Goal: Information Seeking & Learning: Learn about a topic

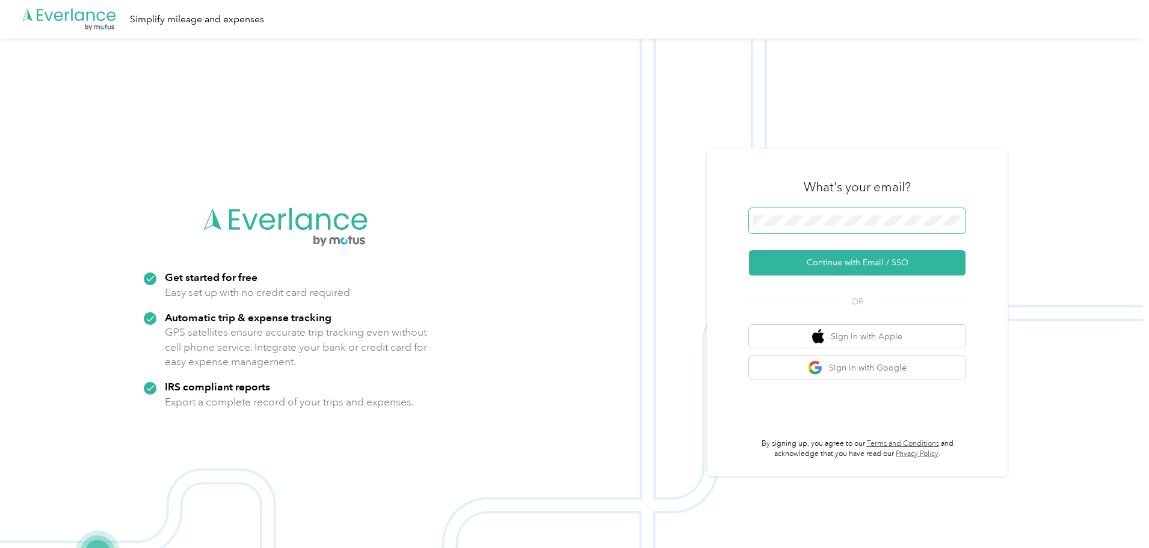
click at [879, 230] on span at bounding box center [857, 220] width 217 height 25
click at [886, 254] on button "Continue with Email / SSO" at bounding box center [857, 262] width 217 height 25
click at [857, 211] on span at bounding box center [857, 220] width 217 height 25
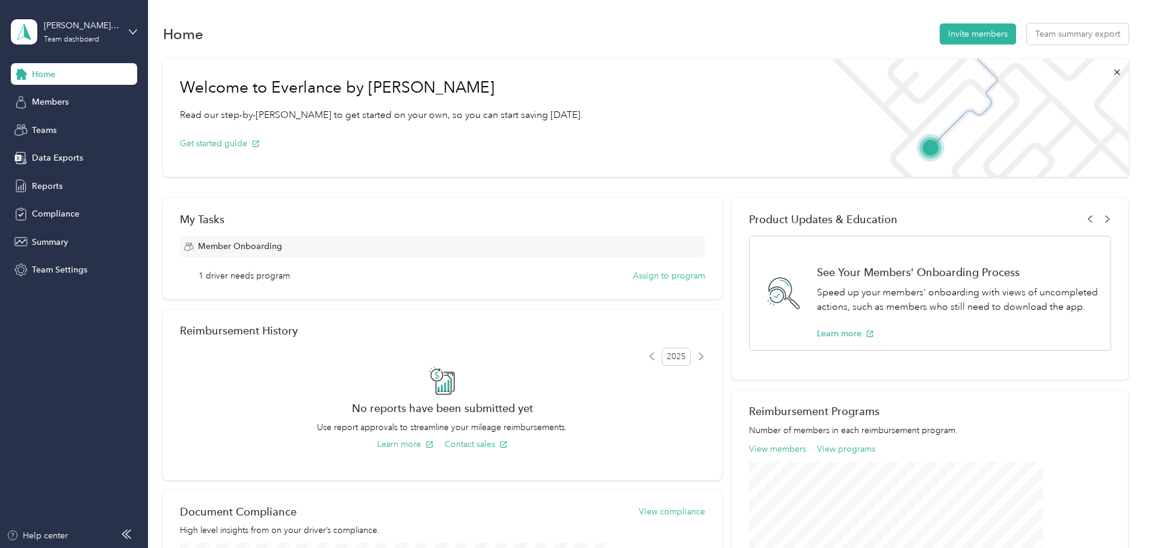
click at [184, 97] on div "Welcome to Everlance by Motus Read our step-by-[PERSON_NAME] to get started on …" at bounding box center [646, 386] width 966 height 666
click at [64, 102] on span "Members" at bounding box center [50, 102] width 37 height 13
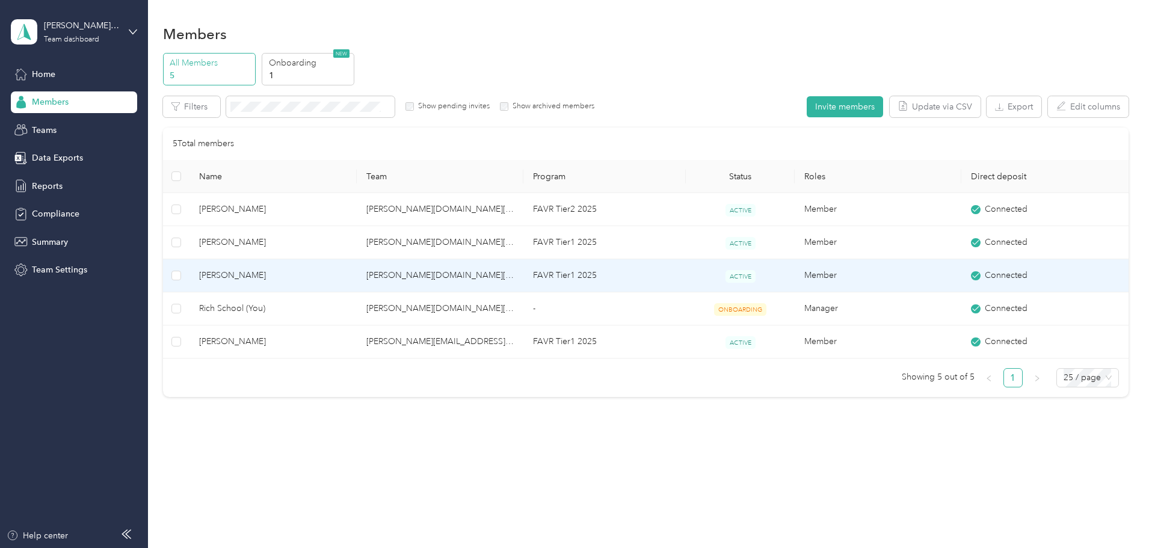
click at [347, 280] on span "[PERSON_NAME]" at bounding box center [272, 275] width 147 height 13
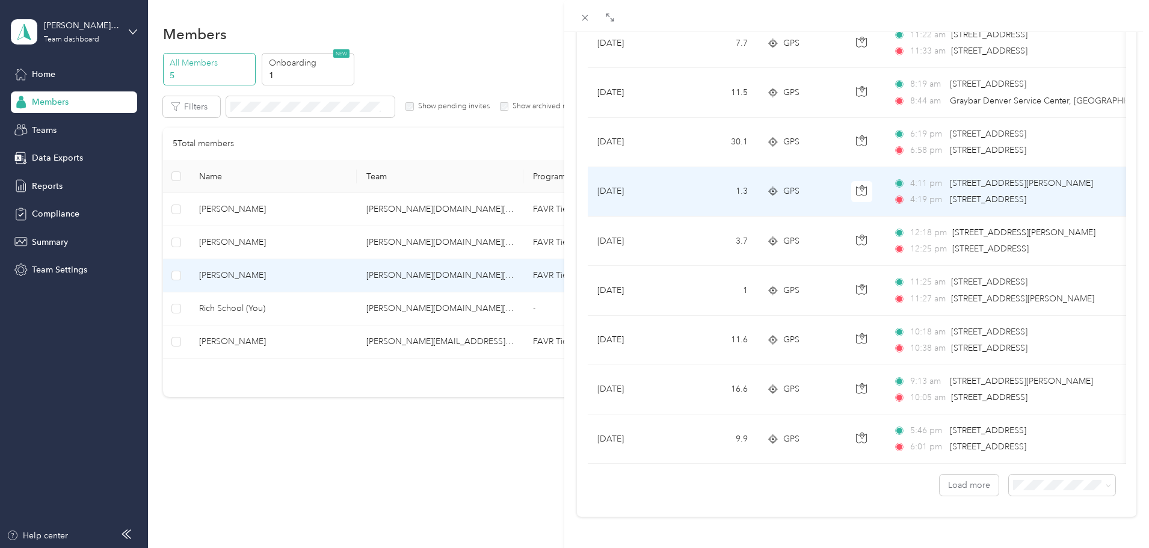
scroll to position [989, 0]
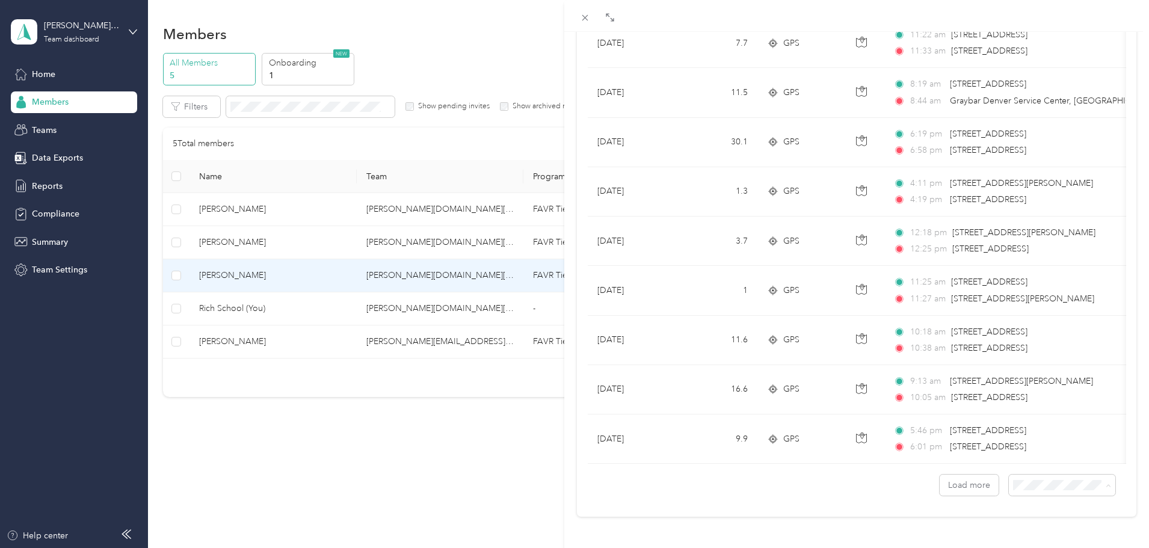
click at [1033, 454] on span "100 per load" at bounding box center [1032, 454] width 49 height 10
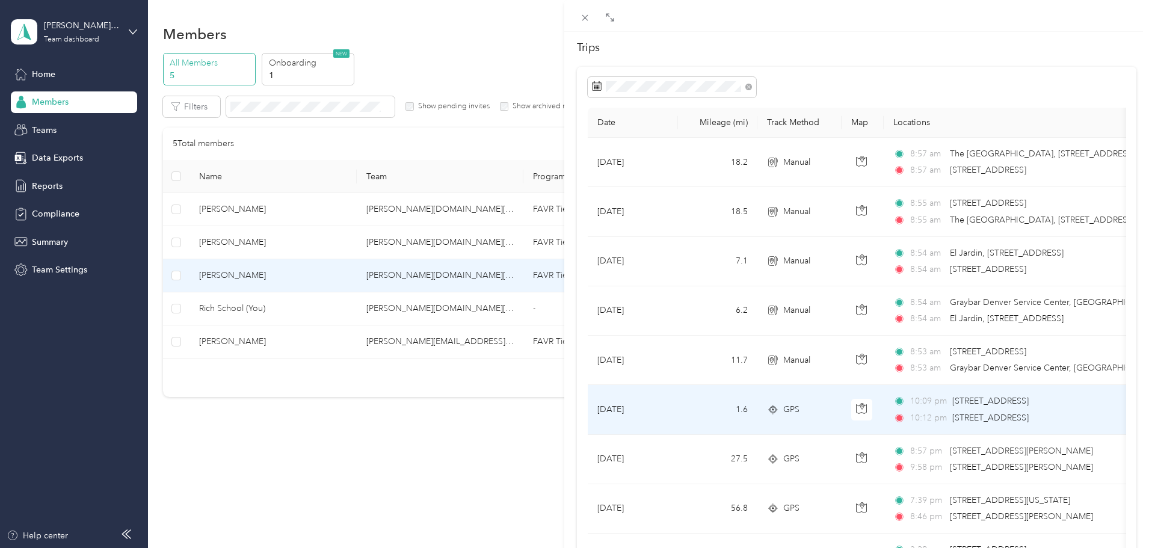
scroll to position [120, 0]
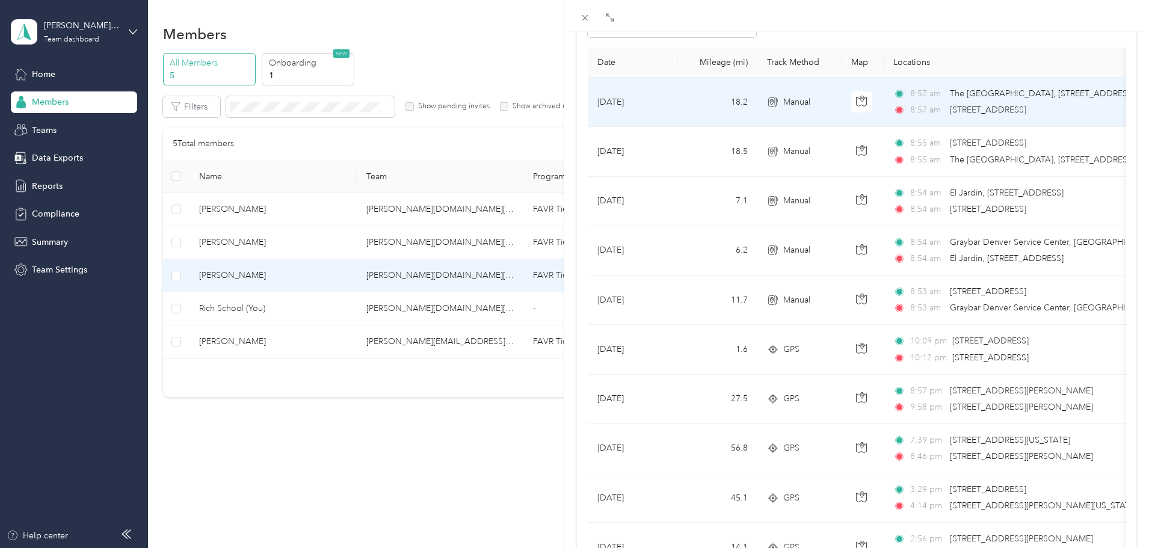
click at [637, 116] on td "[DATE]" at bounding box center [633, 102] width 90 height 49
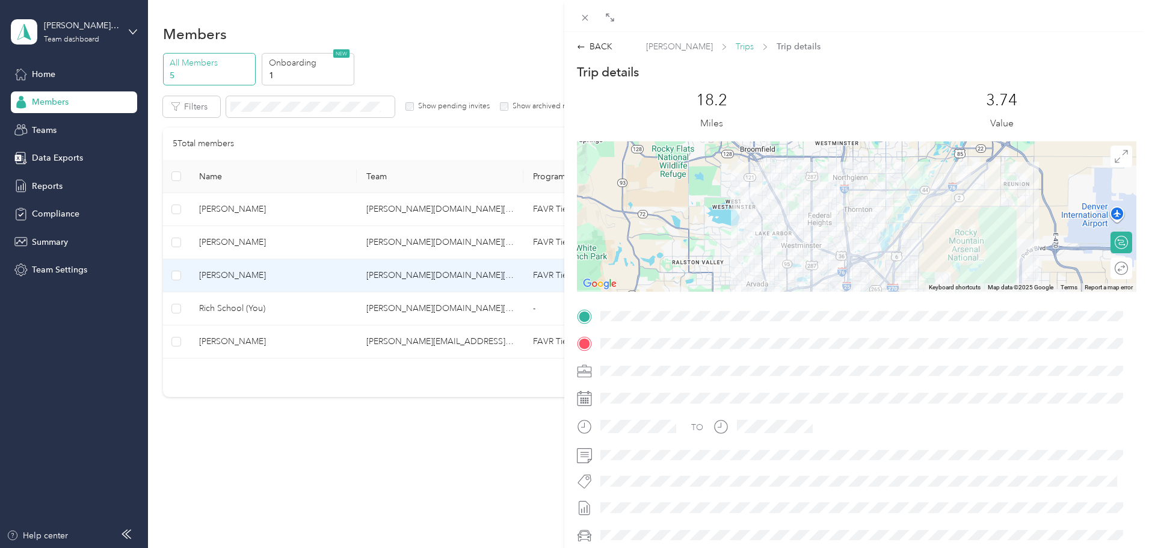
click at [736, 45] on span "Trips" at bounding box center [745, 46] width 18 height 13
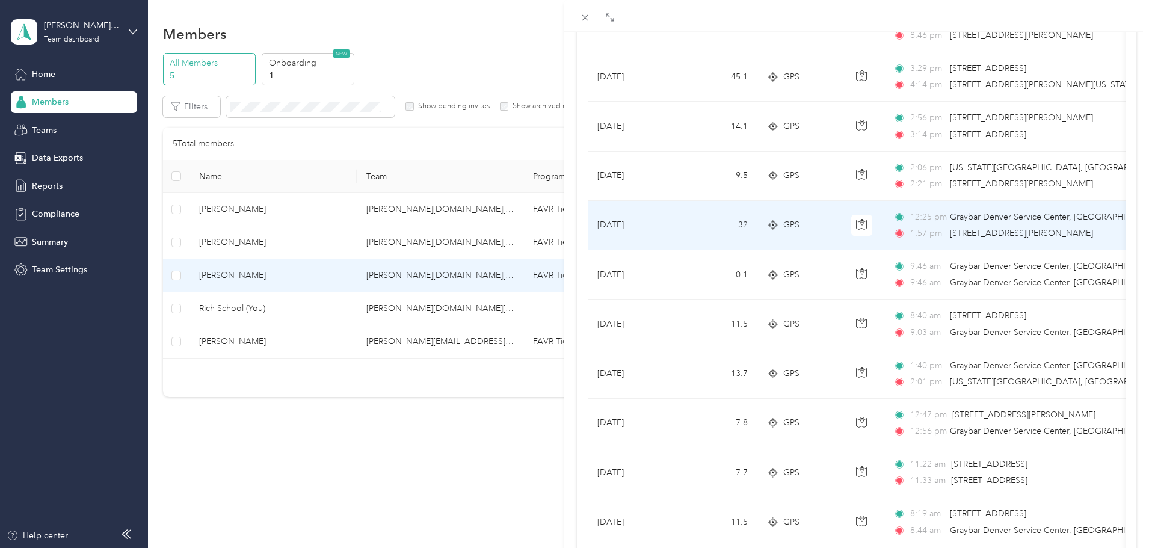
scroll to position [602, 0]
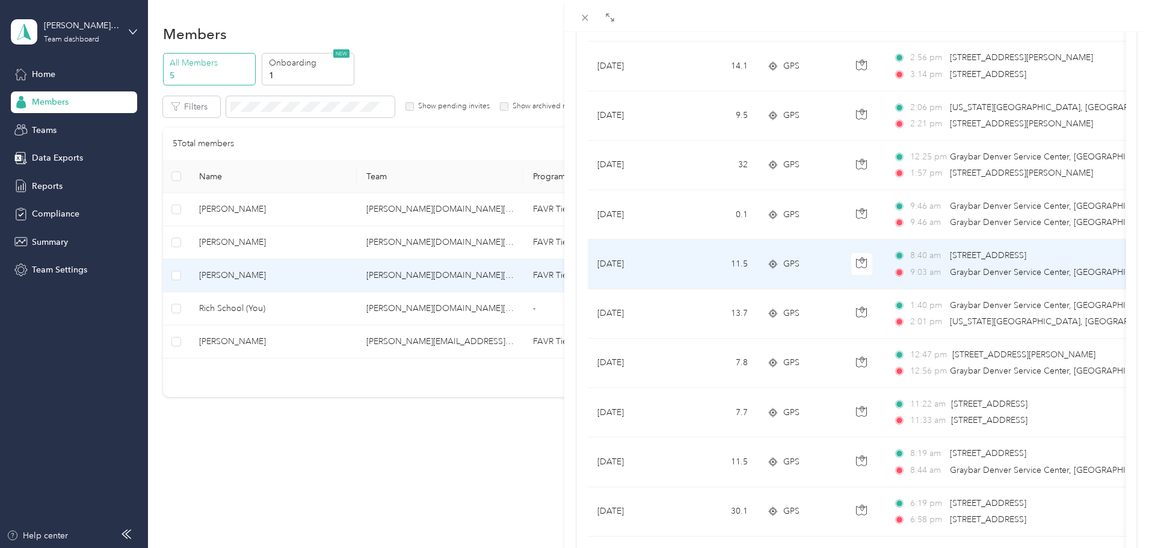
click at [699, 273] on td "11.5" at bounding box center [717, 263] width 79 height 49
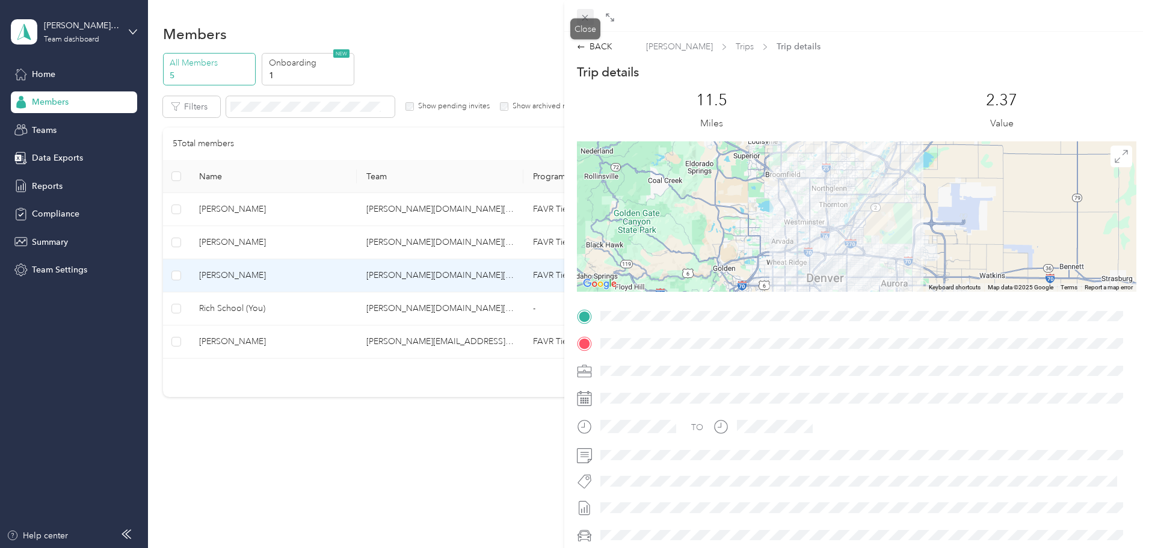
click at [587, 13] on icon at bounding box center [585, 18] width 10 height 10
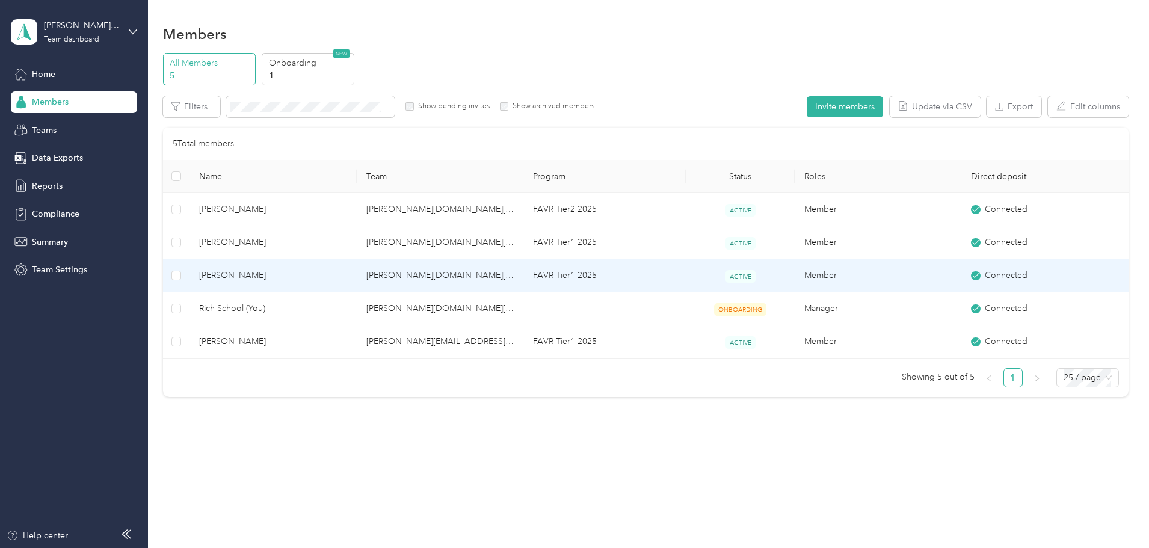
click at [317, 279] on span "[PERSON_NAME]" at bounding box center [272, 275] width 147 height 13
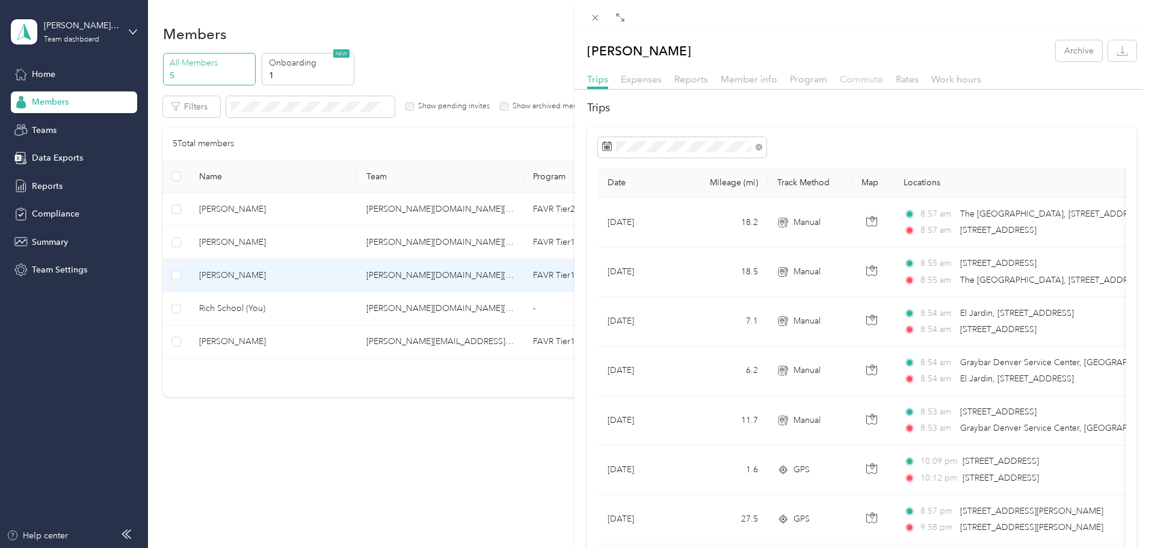
click at [872, 82] on span "Commute" at bounding box center [861, 78] width 43 height 11
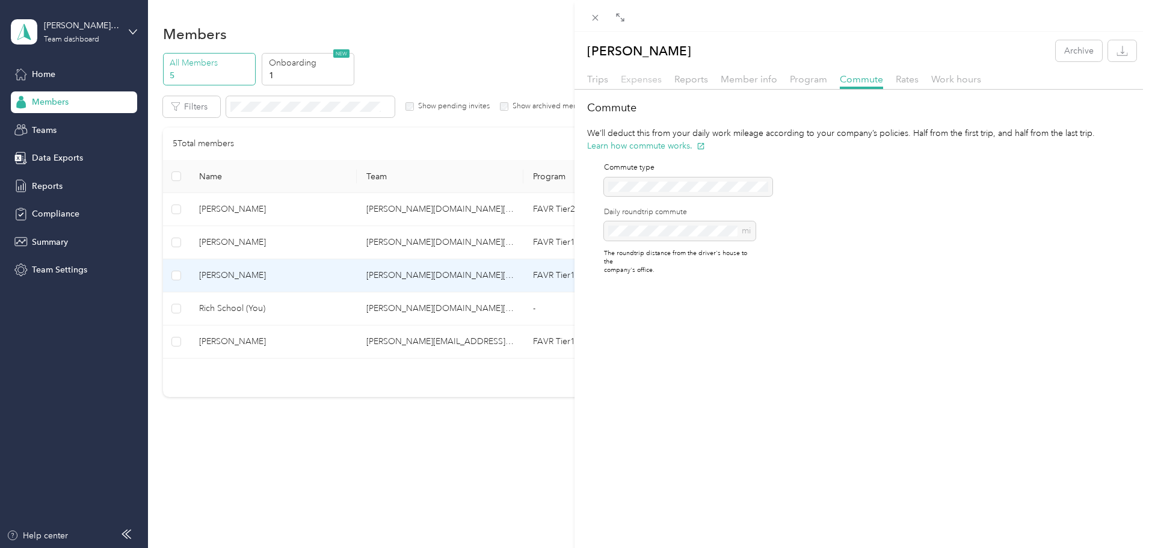
click at [635, 82] on span "Expenses" at bounding box center [641, 78] width 41 height 11
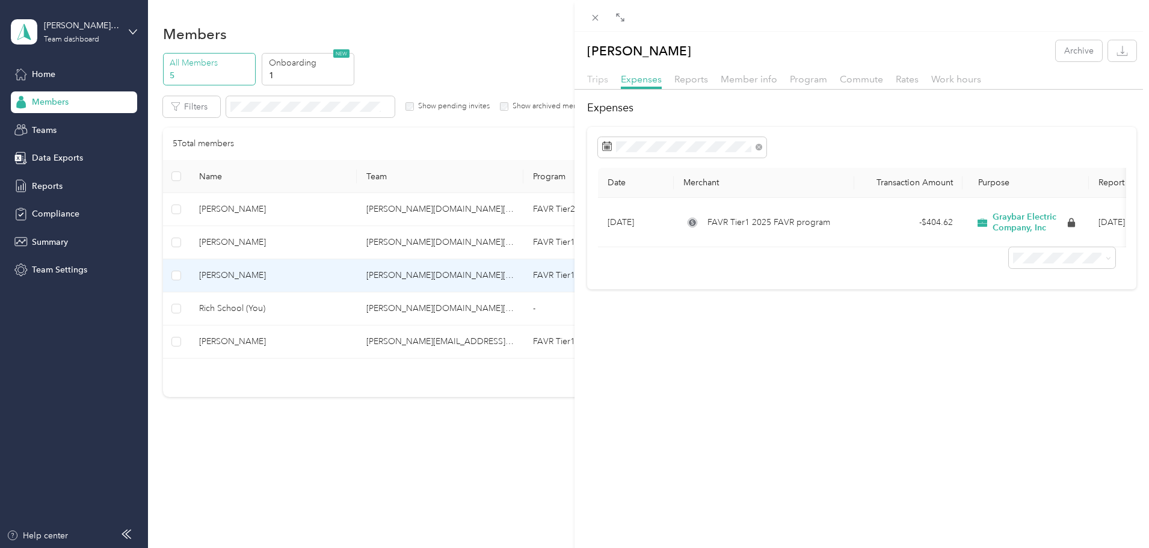
click at [598, 82] on span "Trips" at bounding box center [597, 78] width 21 height 11
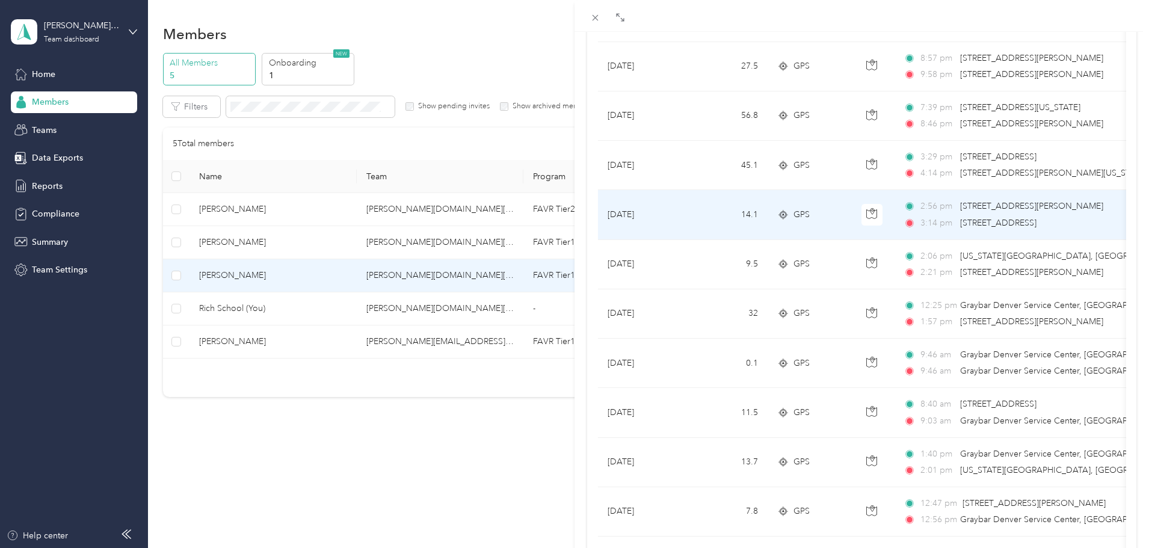
scroll to position [481, 0]
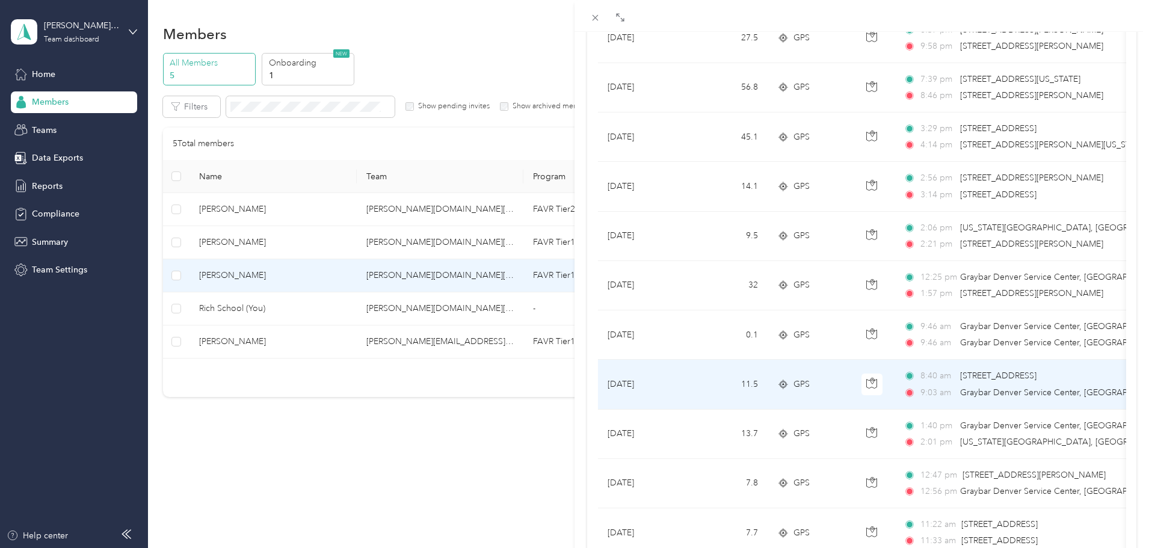
click at [699, 381] on td "11.5" at bounding box center [727, 384] width 79 height 49
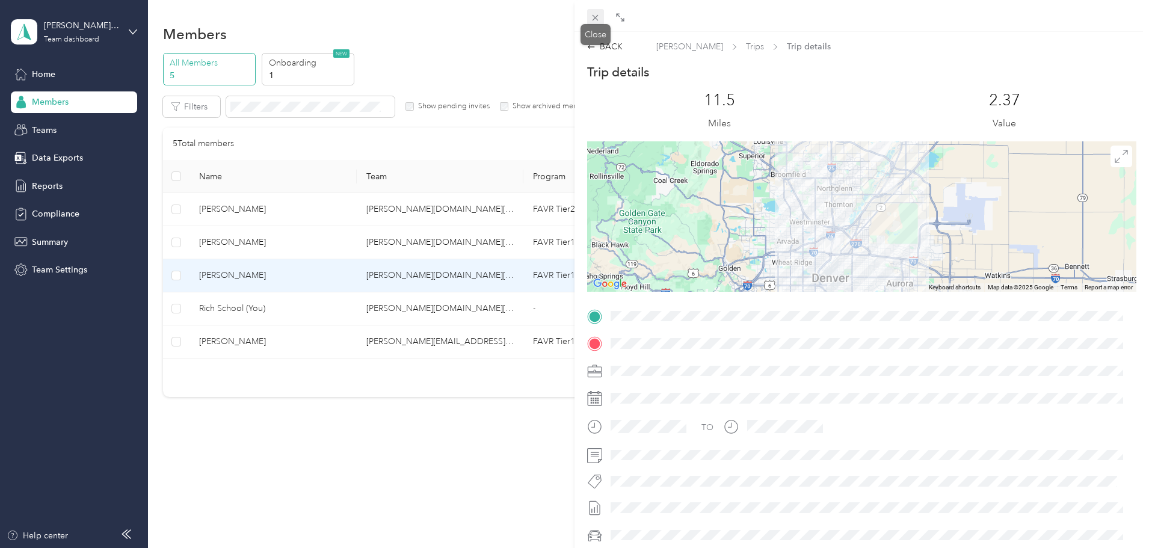
click at [599, 20] on icon at bounding box center [595, 18] width 10 height 10
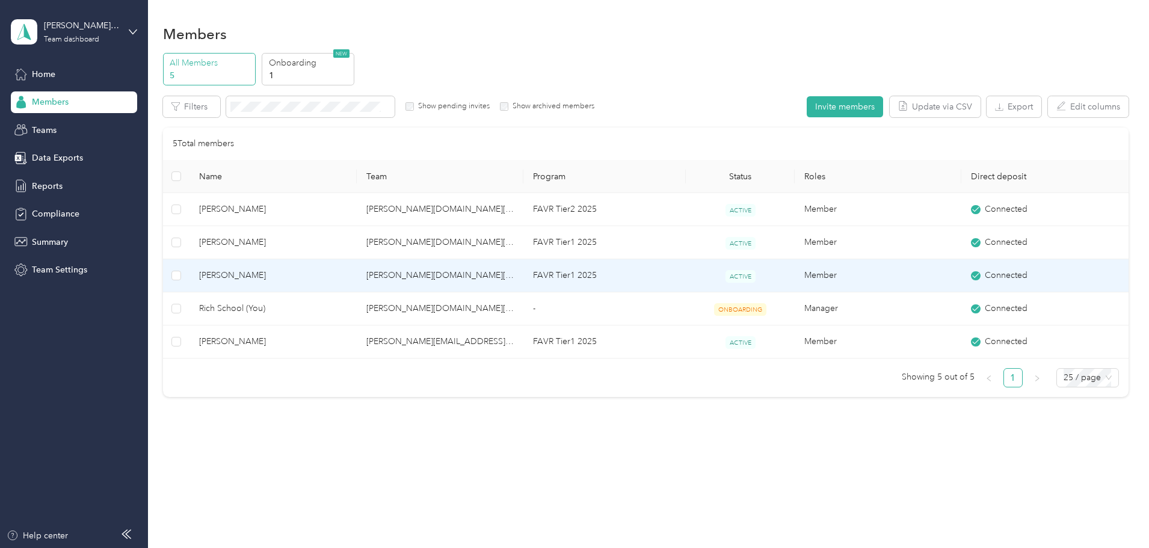
click at [302, 274] on span "[PERSON_NAME]" at bounding box center [272, 275] width 147 height 13
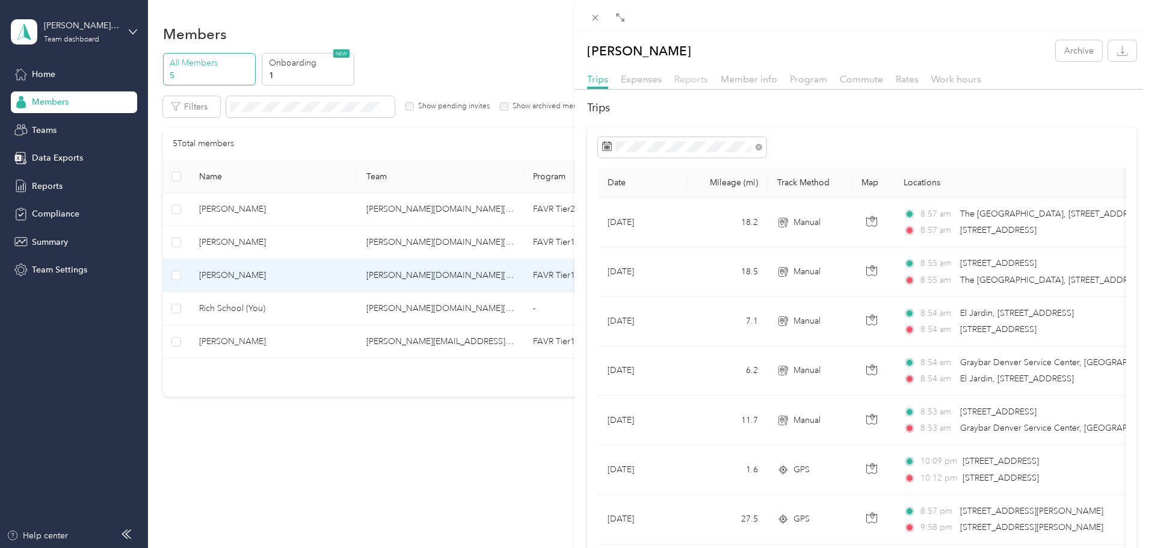
click at [691, 73] on span "Reports" at bounding box center [692, 78] width 34 height 11
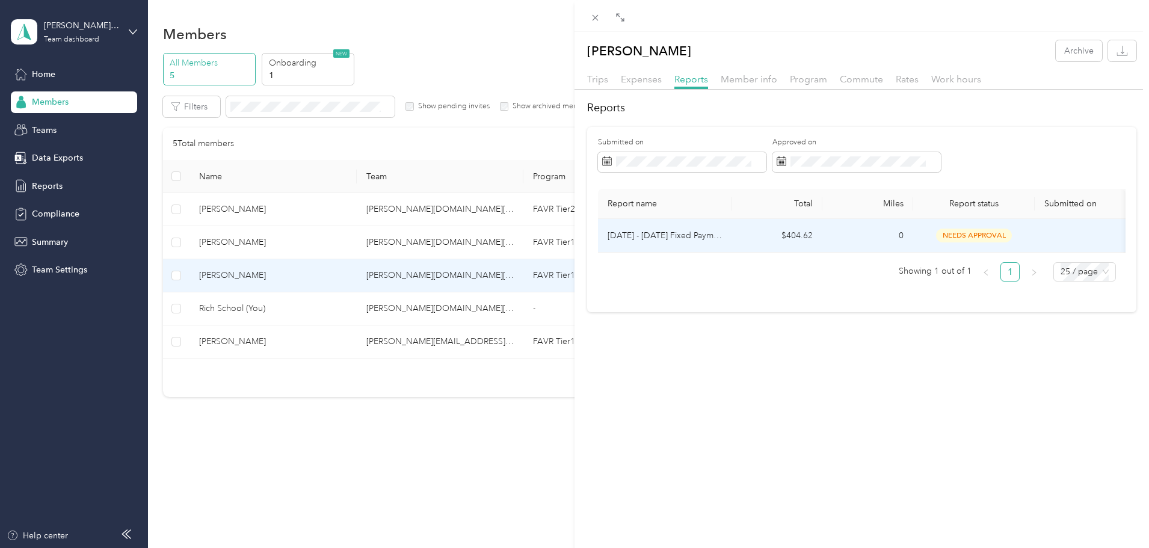
click at [687, 236] on p "[DATE] - [DATE] Fixed Payment" at bounding box center [665, 235] width 114 height 13
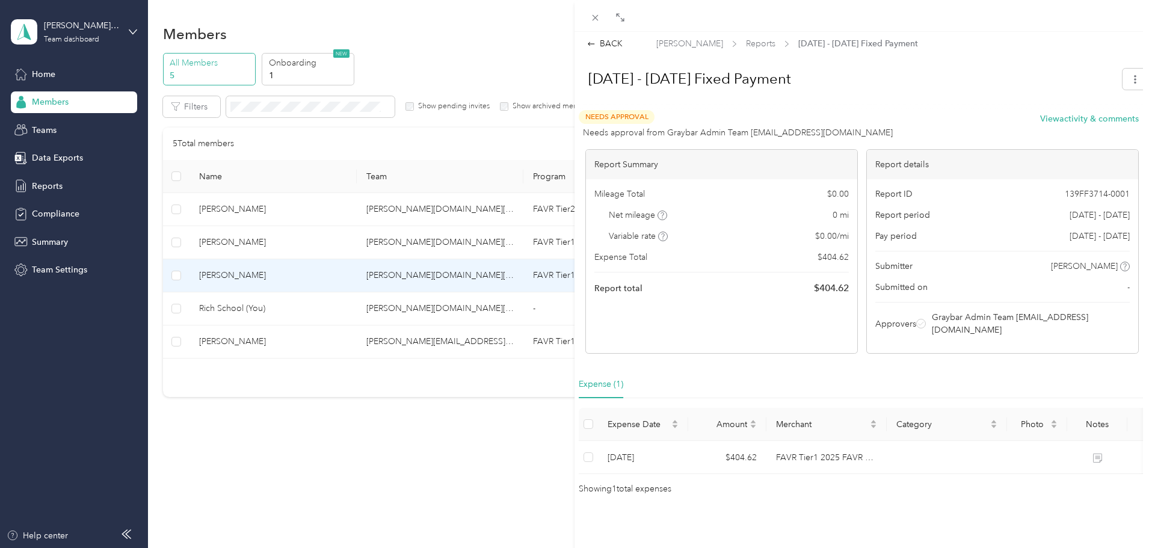
scroll to position [8, 0]
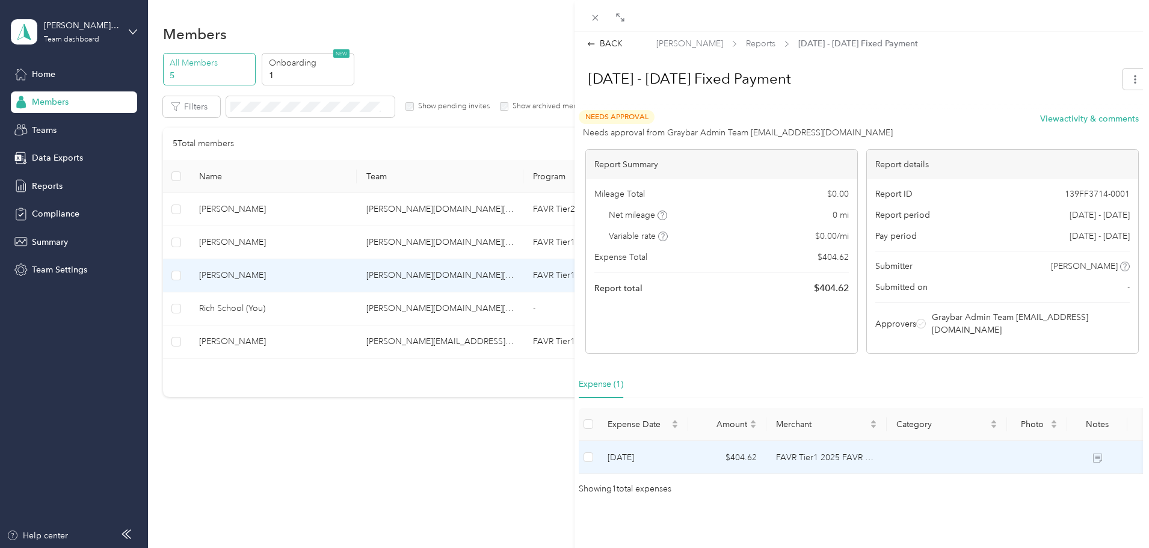
click at [1099, 445] on td at bounding box center [1097, 457] width 60 height 33
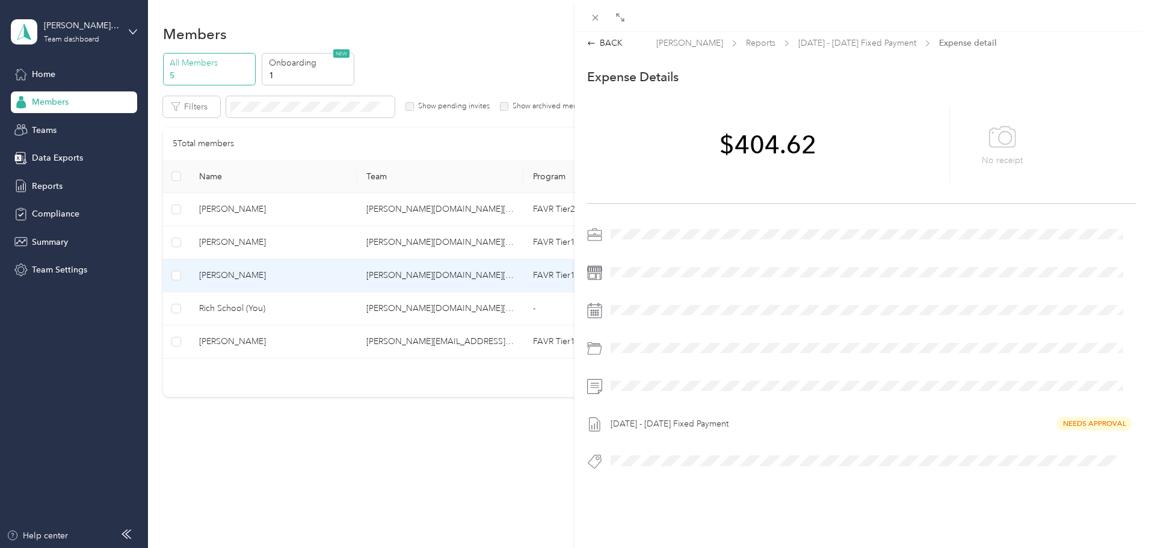
scroll to position [0, 0]
click at [849, 50] on span "[DATE] - [DATE] Fixed Payment" at bounding box center [857, 46] width 118 height 13
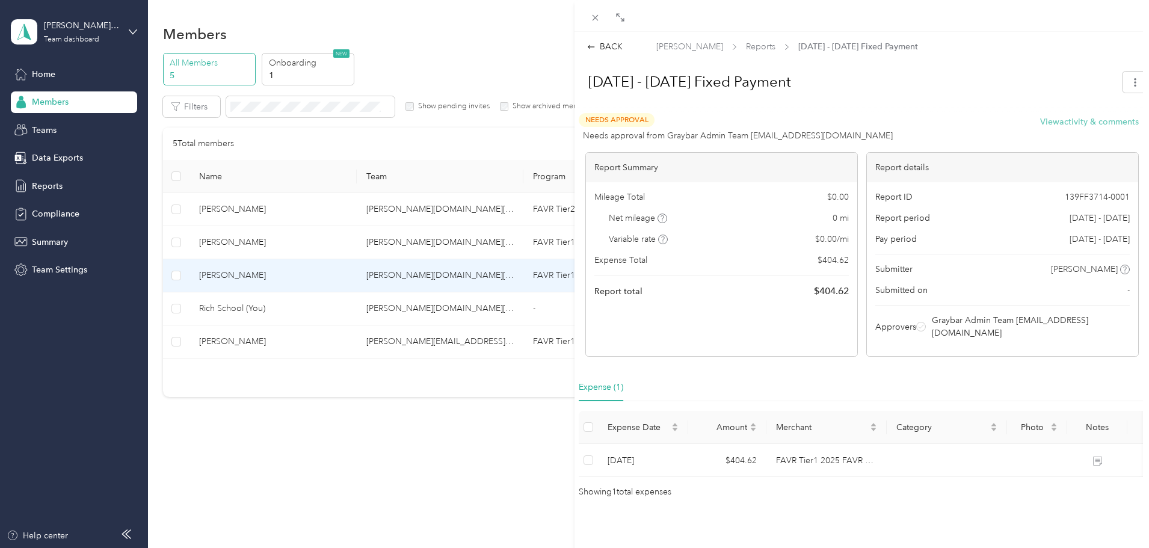
click at [1078, 126] on button "View activity & comments" at bounding box center [1089, 122] width 99 height 13
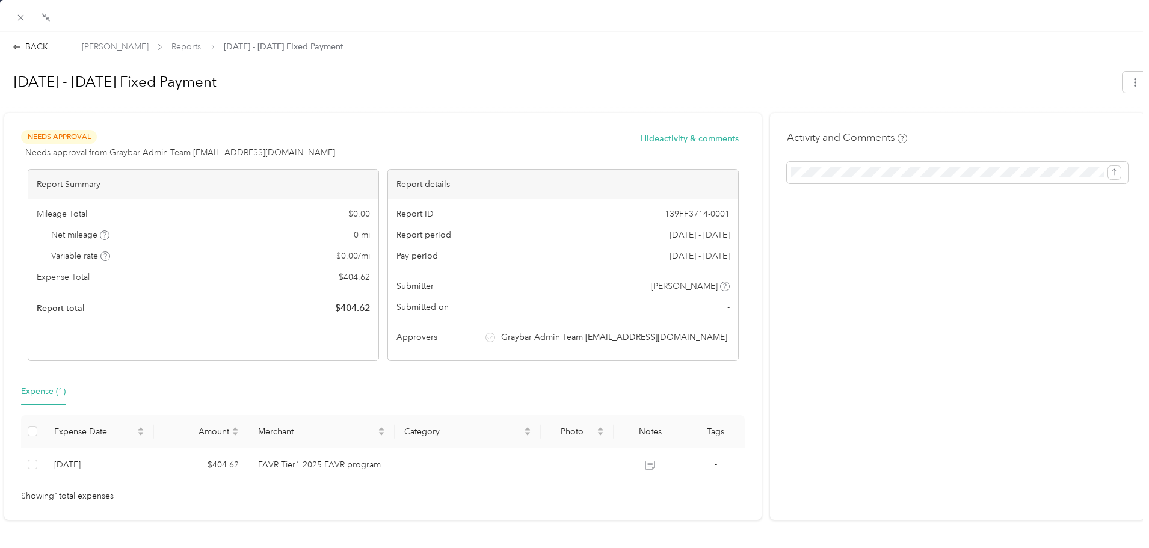
click at [713, 131] on div "Needs Approval Needs approval from Graybar Admin Team [EMAIL_ADDRESS][DOMAIN_NA…" at bounding box center [380, 144] width 718 height 29
click at [712, 139] on button "Hide activity & comments" at bounding box center [690, 138] width 98 height 13
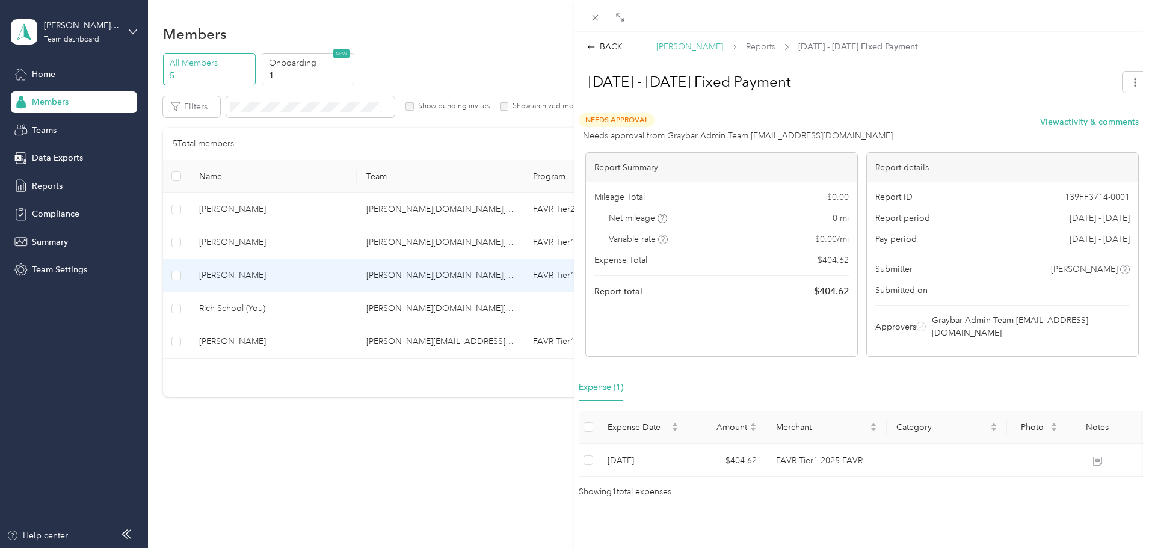
click at [699, 51] on span "[PERSON_NAME]" at bounding box center [689, 46] width 67 height 13
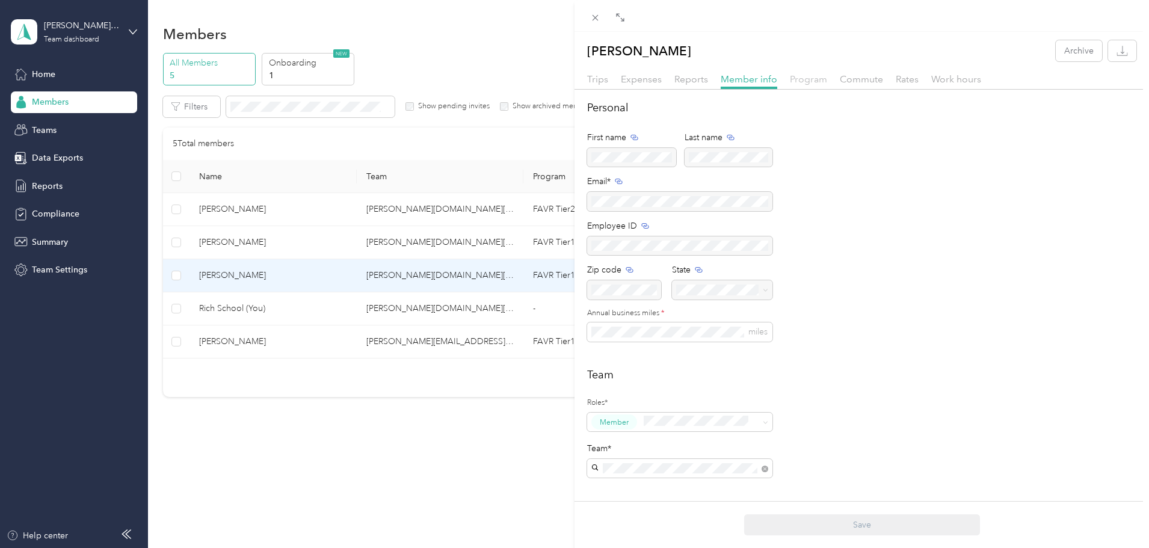
click at [806, 82] on span "Program" at bounding box center [808, 78] width 37 height 11
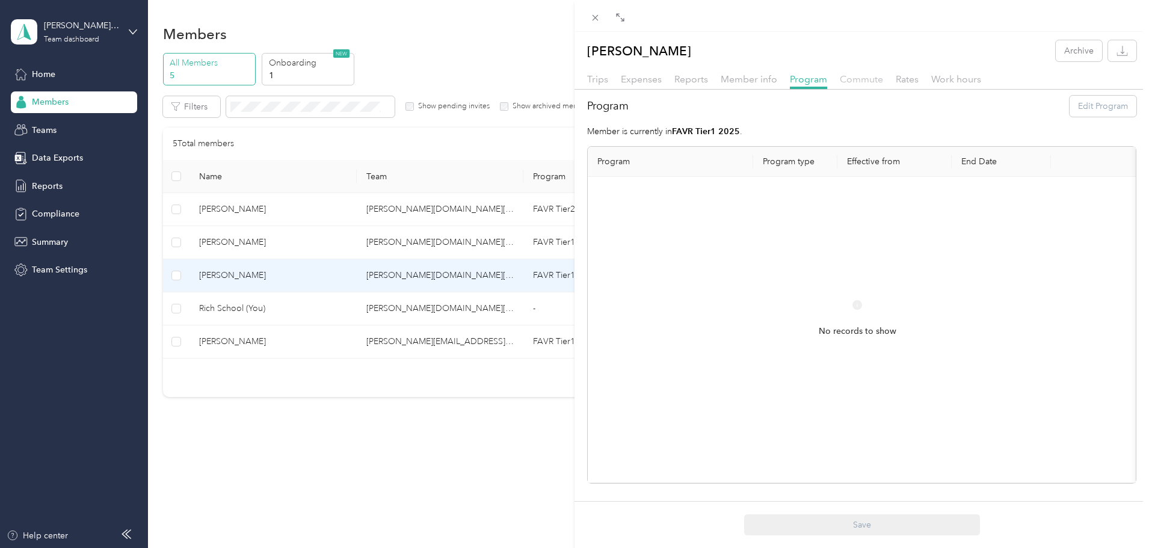
click at [858, 81] on span "Commute" at bounding box center [861, 78] width 43 height 11
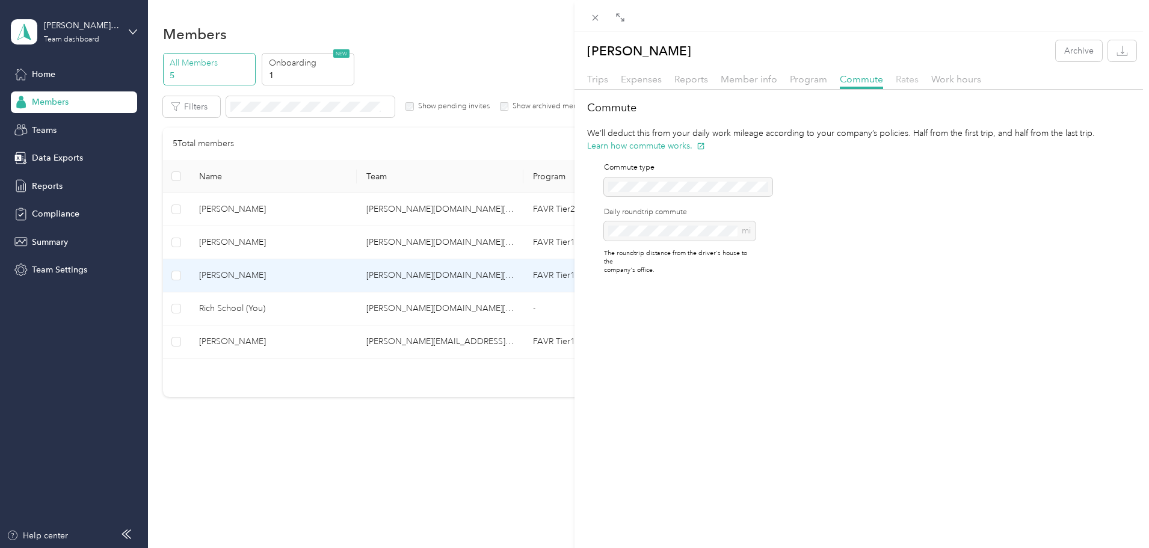
click at [899, 83] on span "Rates" at bounding box center [907, 78] width 23 height 11
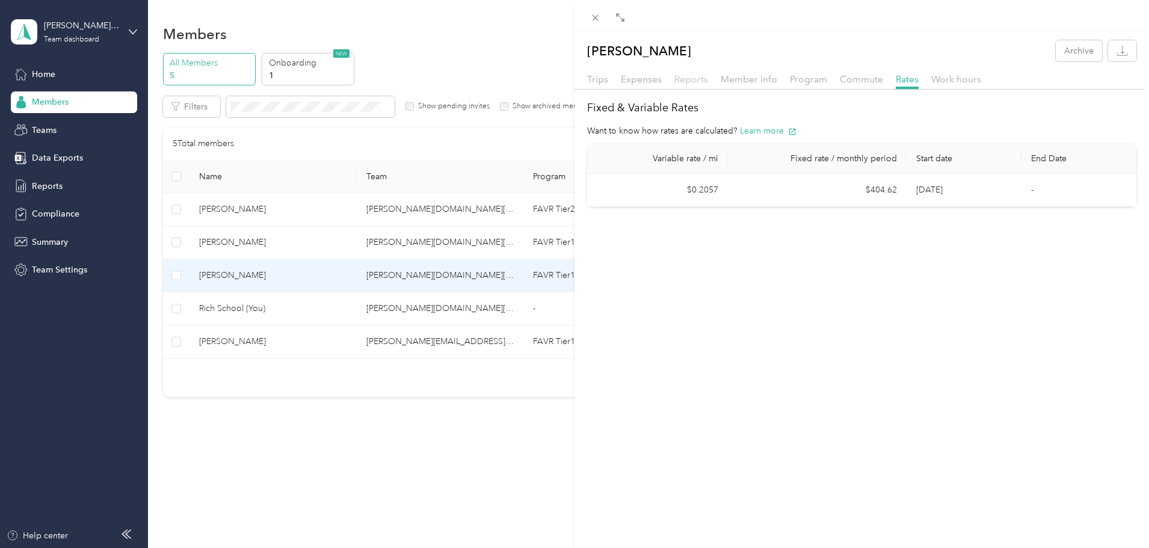
click at [702, 84] on span "Reports" at bounding box center [692, 78] width 34 height 11
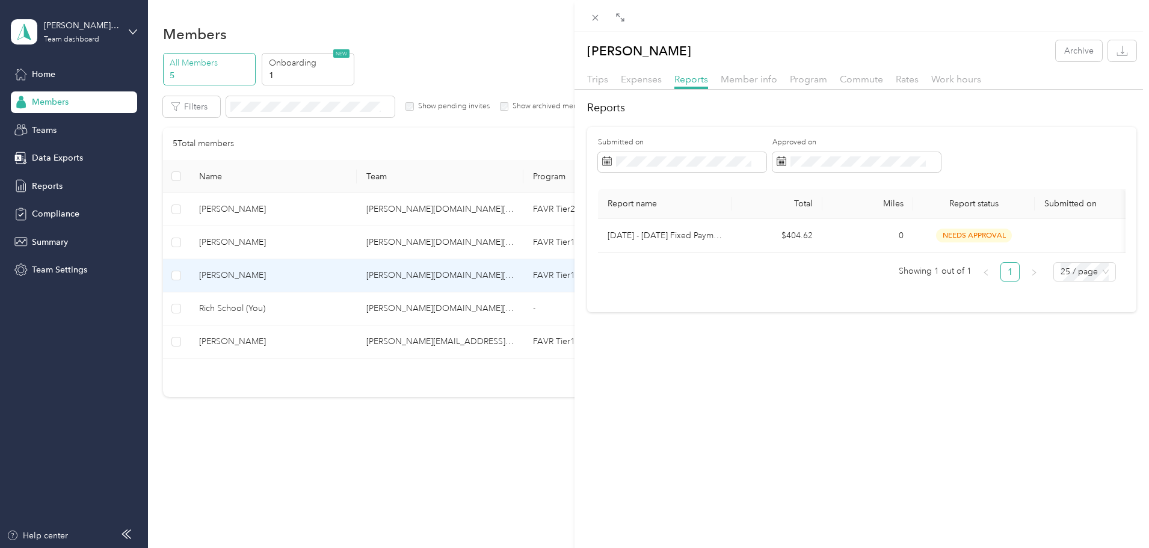
click at [644, 86] on div "Expenses" at bounding box center [641, 79] width 41 height 15
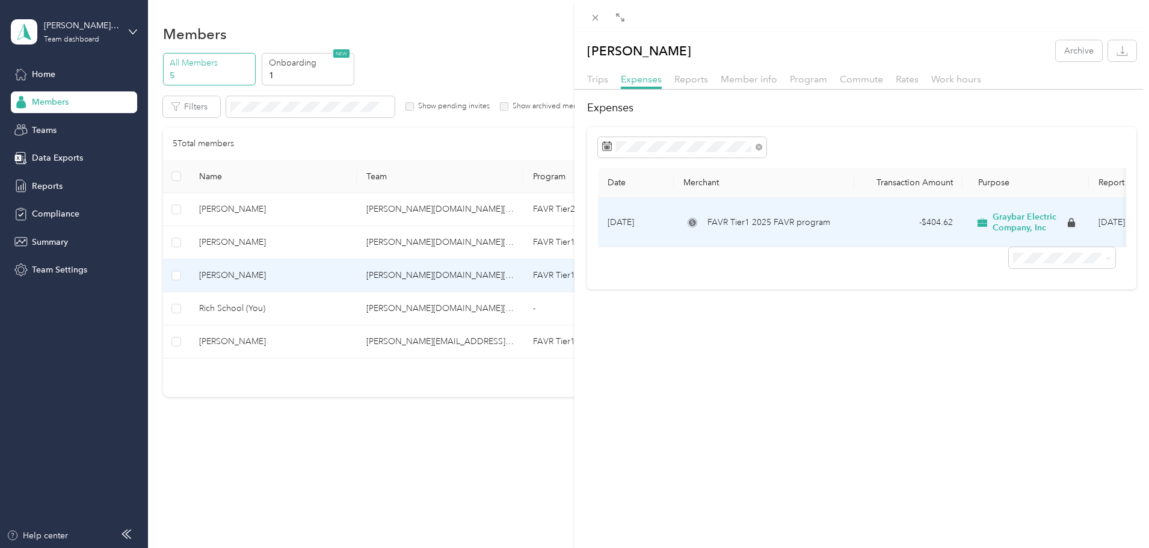
click at [735, 223] on span "FAVR Tier1 2025 FAVR program" at bounding box center [769, 222] width 123 height 13
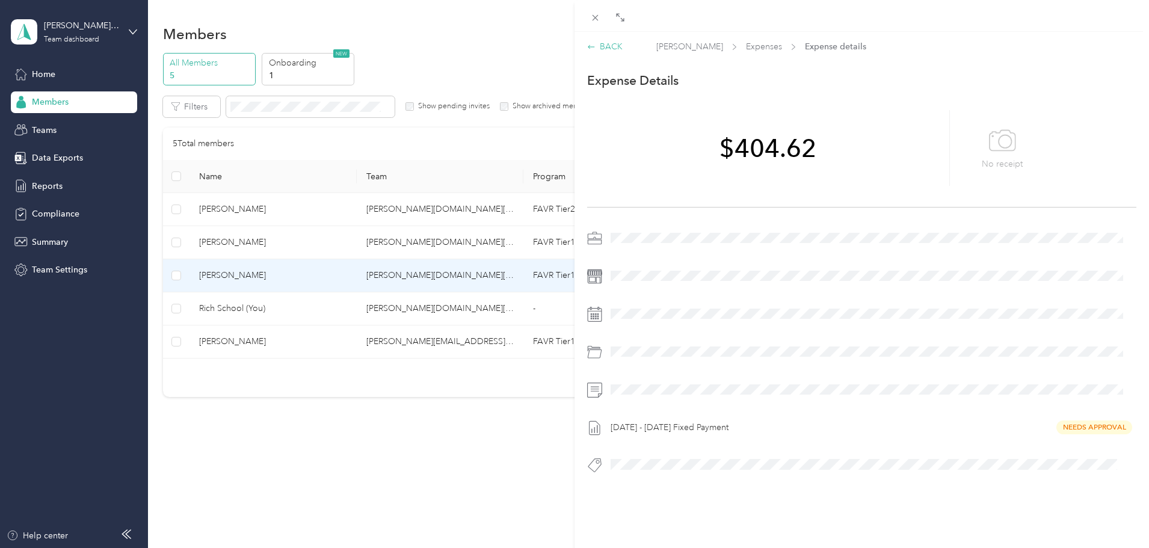
click at [613, 42] on div "BACK" at bounding box center [605, 46] width 36 height 13
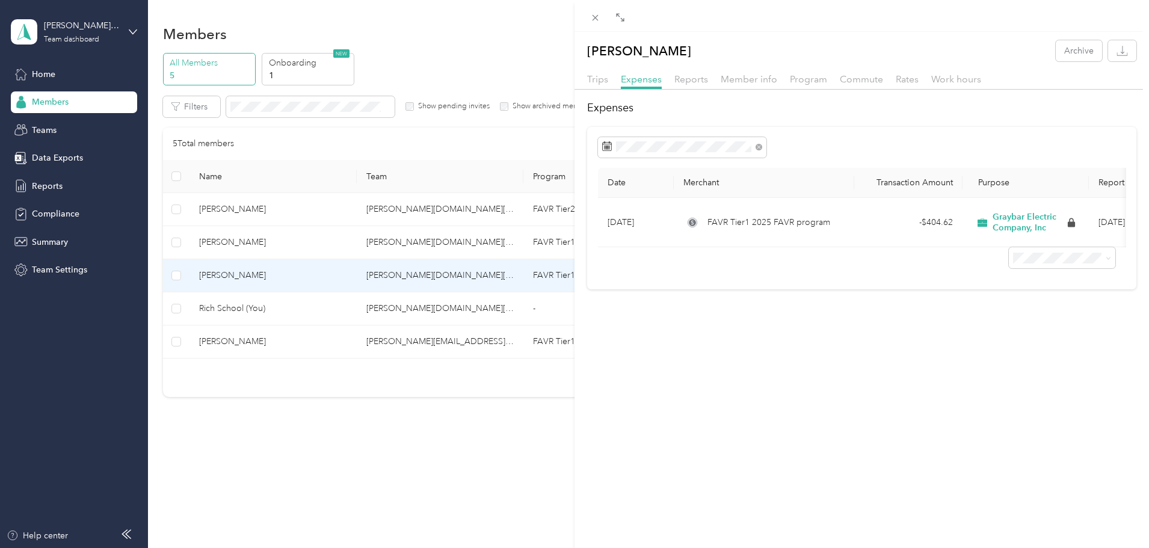
click at [598, 91] on div at bounding box center [862, 93] width 575 height 7
click at [598, 85] on div "Trips" at bounding box center [597, 79] width 21 height 15
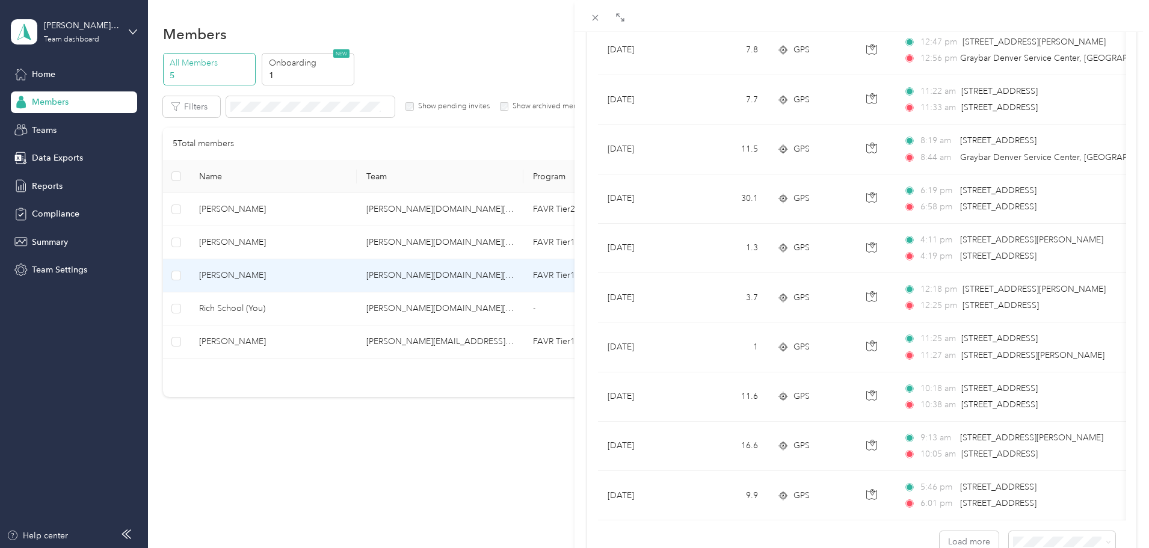
scroll to position [989, 0]
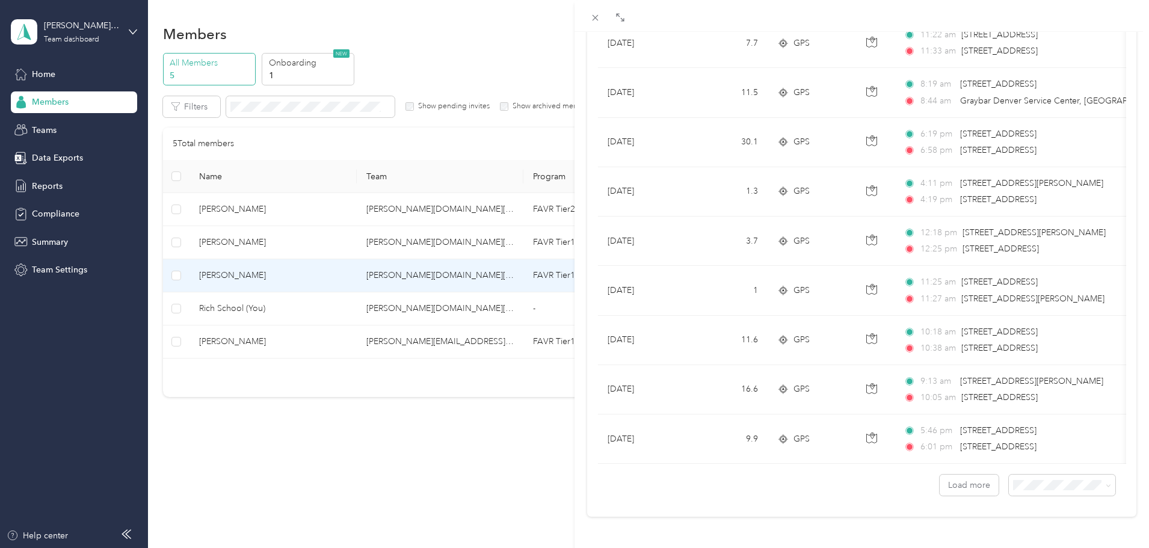
click at [1036, 452] on span "100 per load" at bounding box center [1032, 449] width 49 height 10
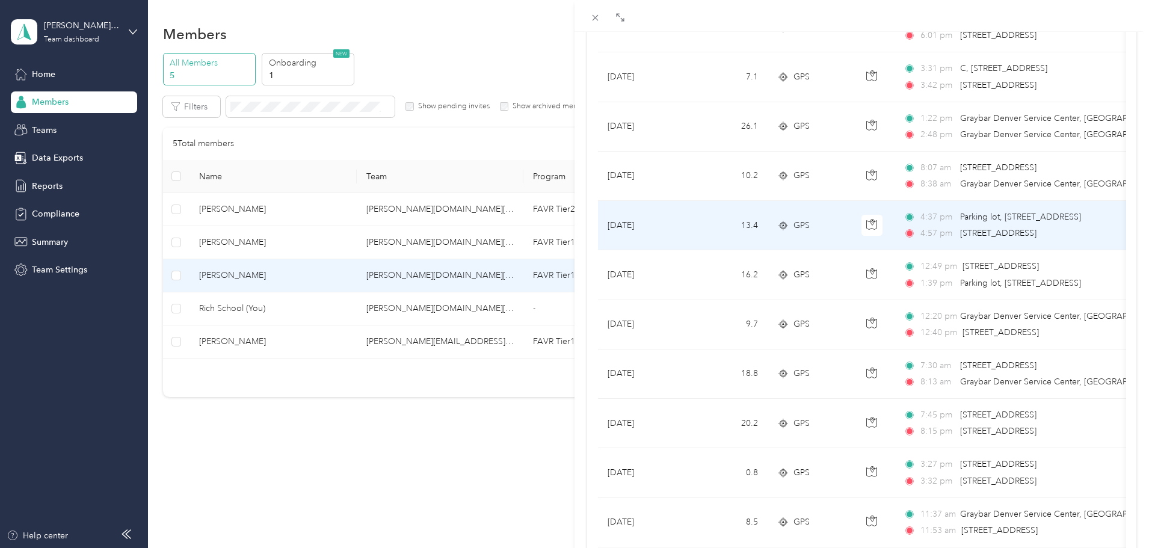
scroll to position [1410, 0]
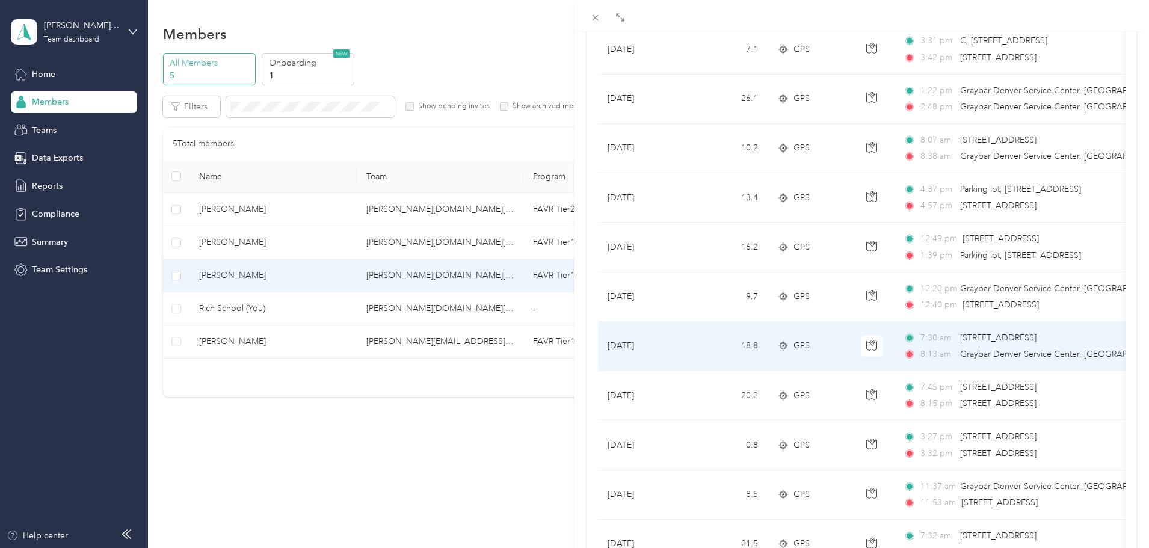
click at [753, 353] on td "18.8" at bounding box center [727, 346] width 79 height 49
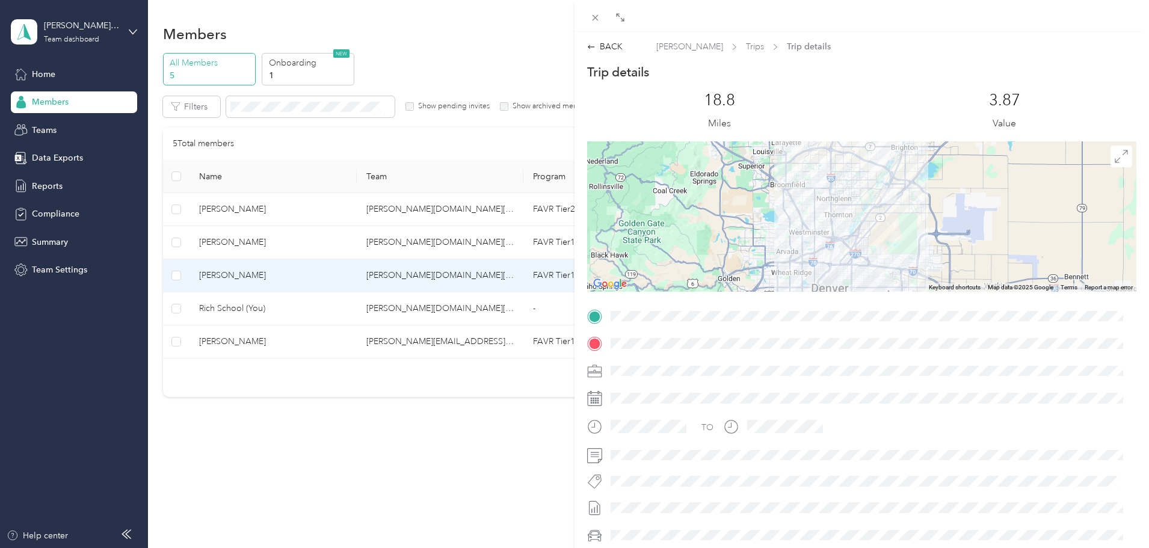
click at [735, 54] on div "BACK [PERSON_NAME] Trips Trip details Trip details This trip cannot be edited b…" at bounding box center [862, 319] width 575 height 559
click at [746, 49] on span "Trips" at bounding box center [755, 46] width 18 height 13
